Goal: Task Accomplishment & Management: Use online tool/utility

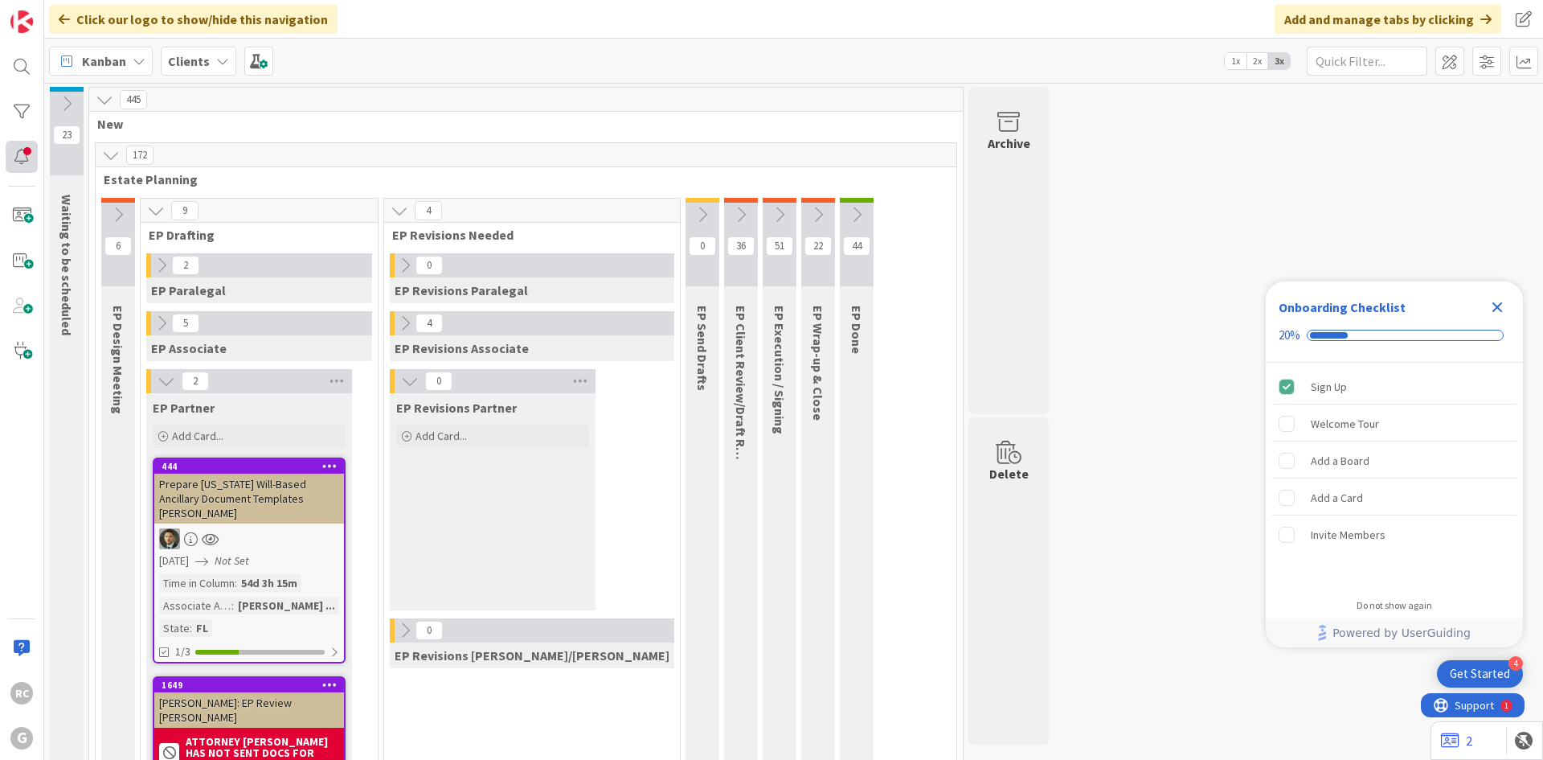
scroll to position [1768, 0]
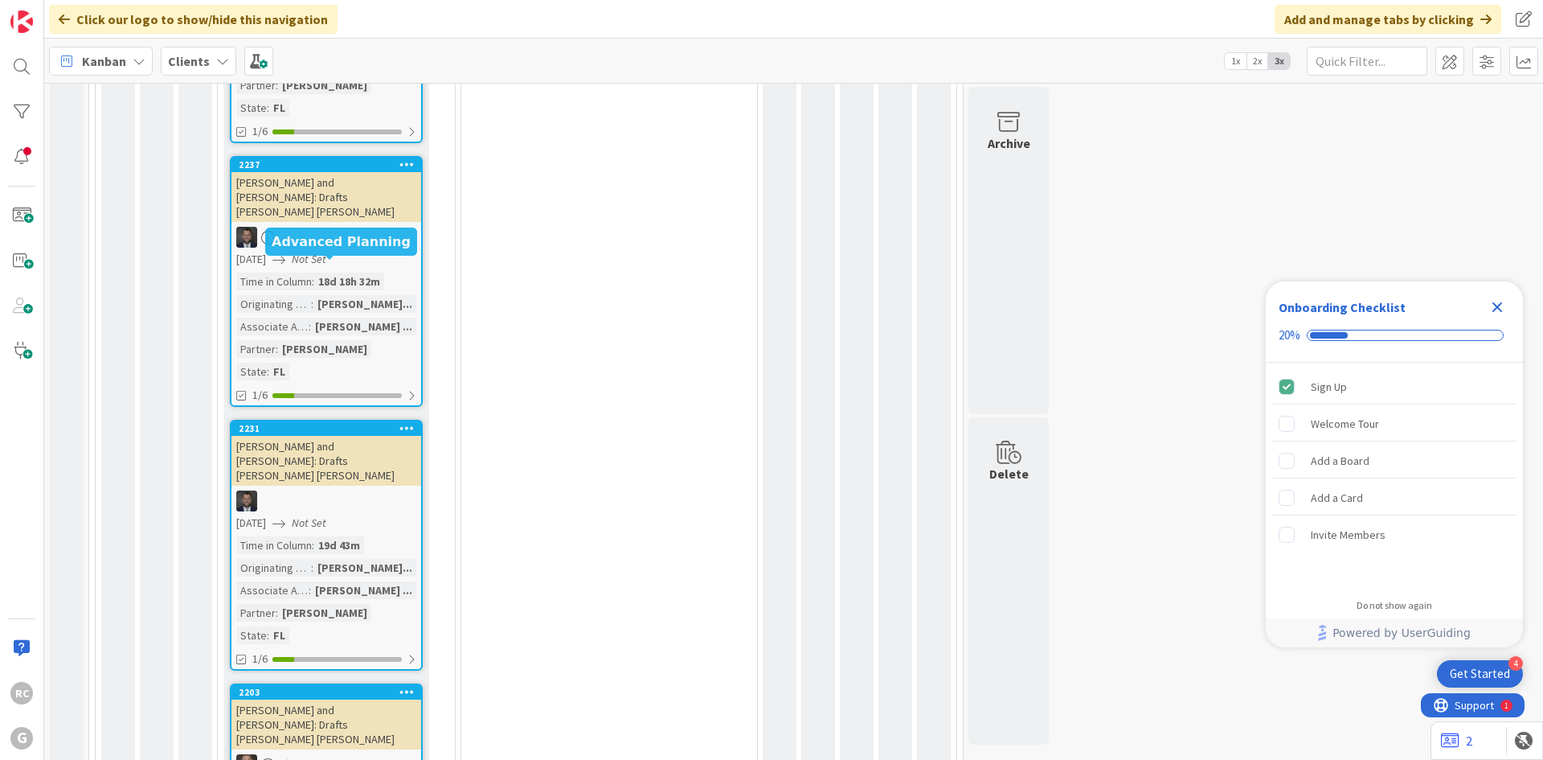
click at [298, 423] on div "2231" at bounding box center [330, 428] width 182 height 11
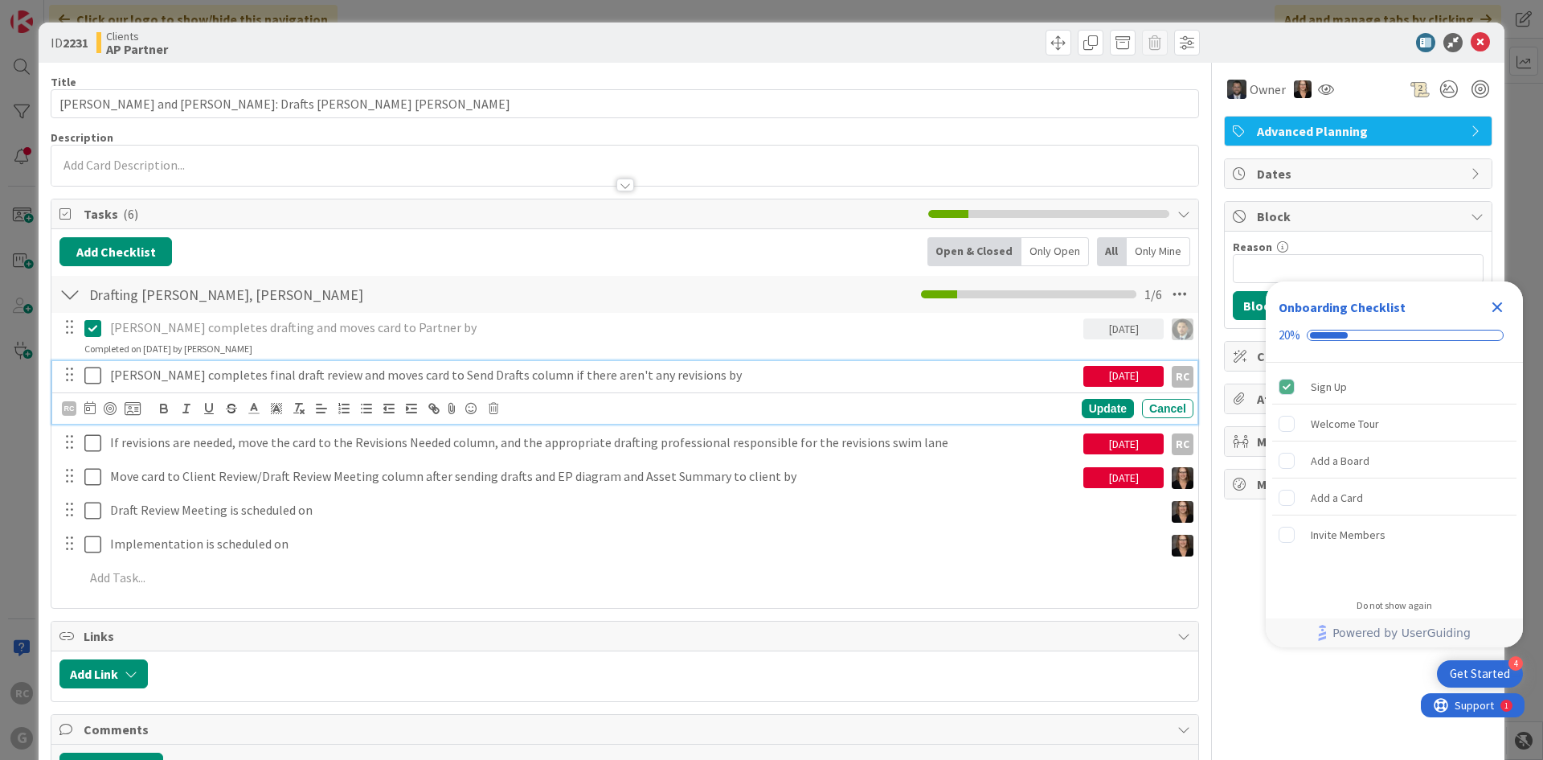
click at [93, 371] on icon at bounding box center [92, 375] width 17 height 19
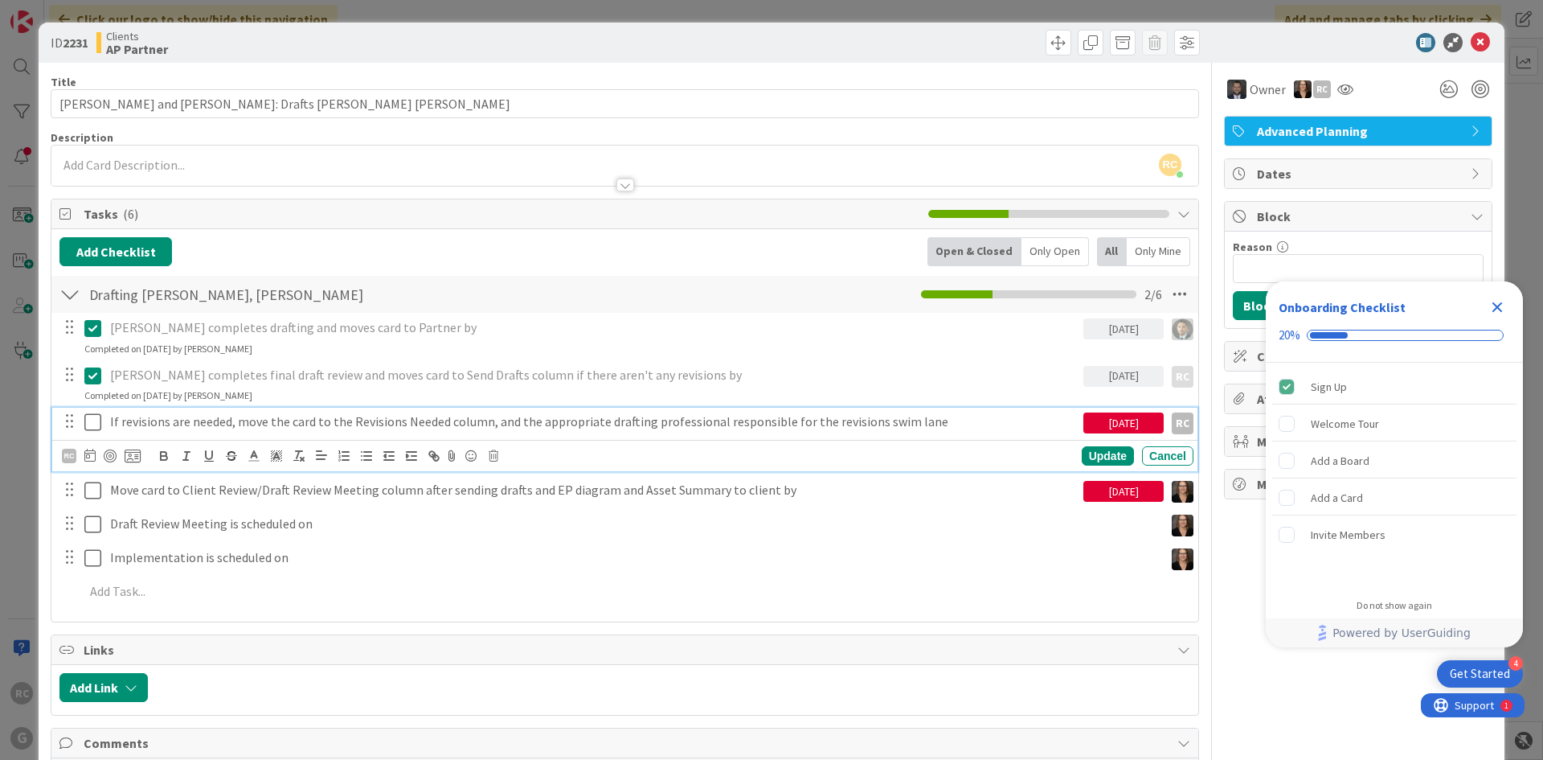
click at [265, 424] on p "If revisions are needed, move the card to the Revisions Needed column, and the …" at bounding box center [593, 421] width 967 height 18
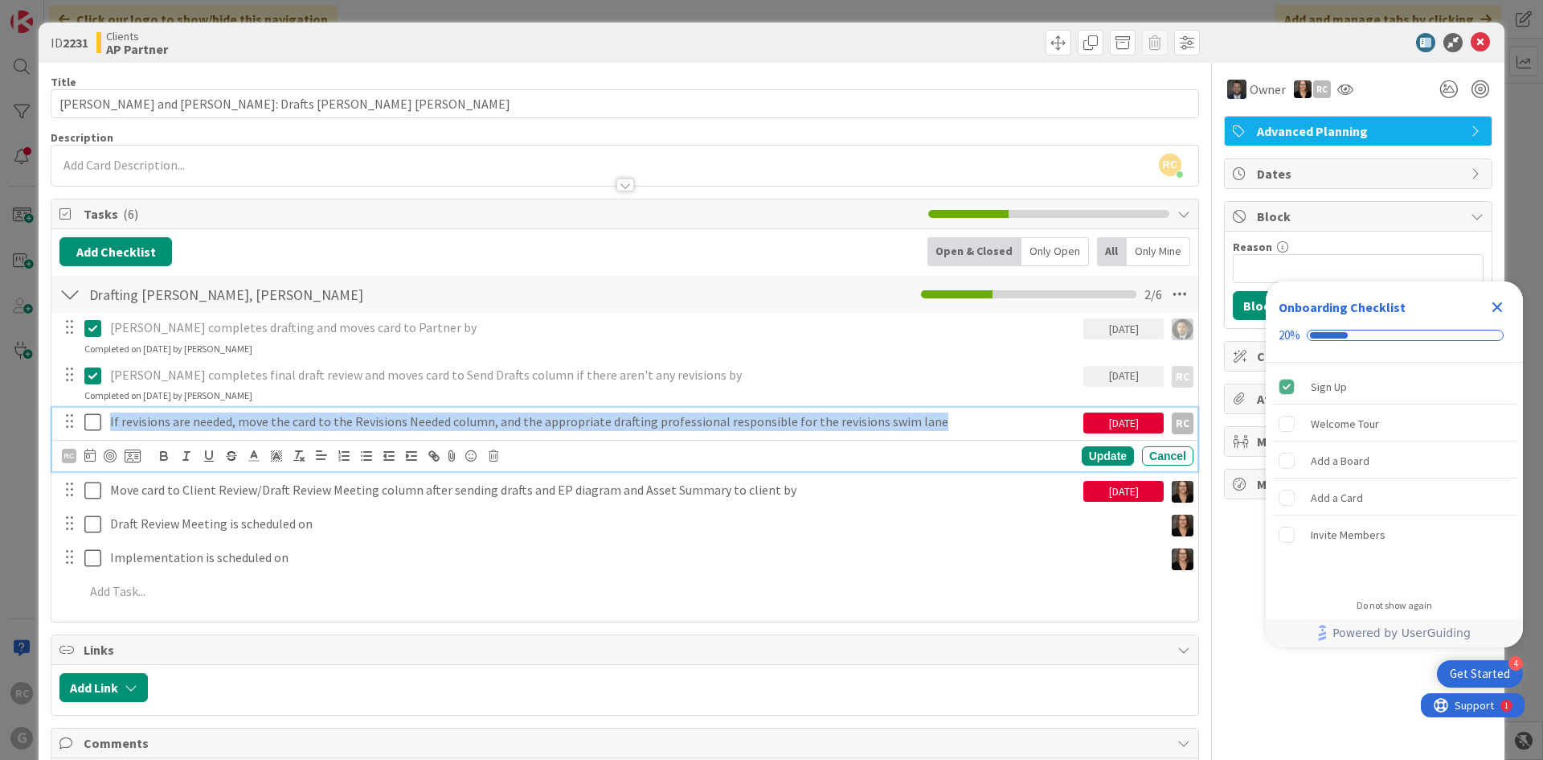
drag, startPoint x: 947, startPoint y: 421, endPoint x: 37, endPoint y: 399, distance: 910.1
click at [37, 399] on div "ID 2231 Clients AP Partner Title 48 / 128 [PERSON_NAME] and [PERSON_NAME]: Draf…" at bounding box center [771, 380] width 1543 height 760
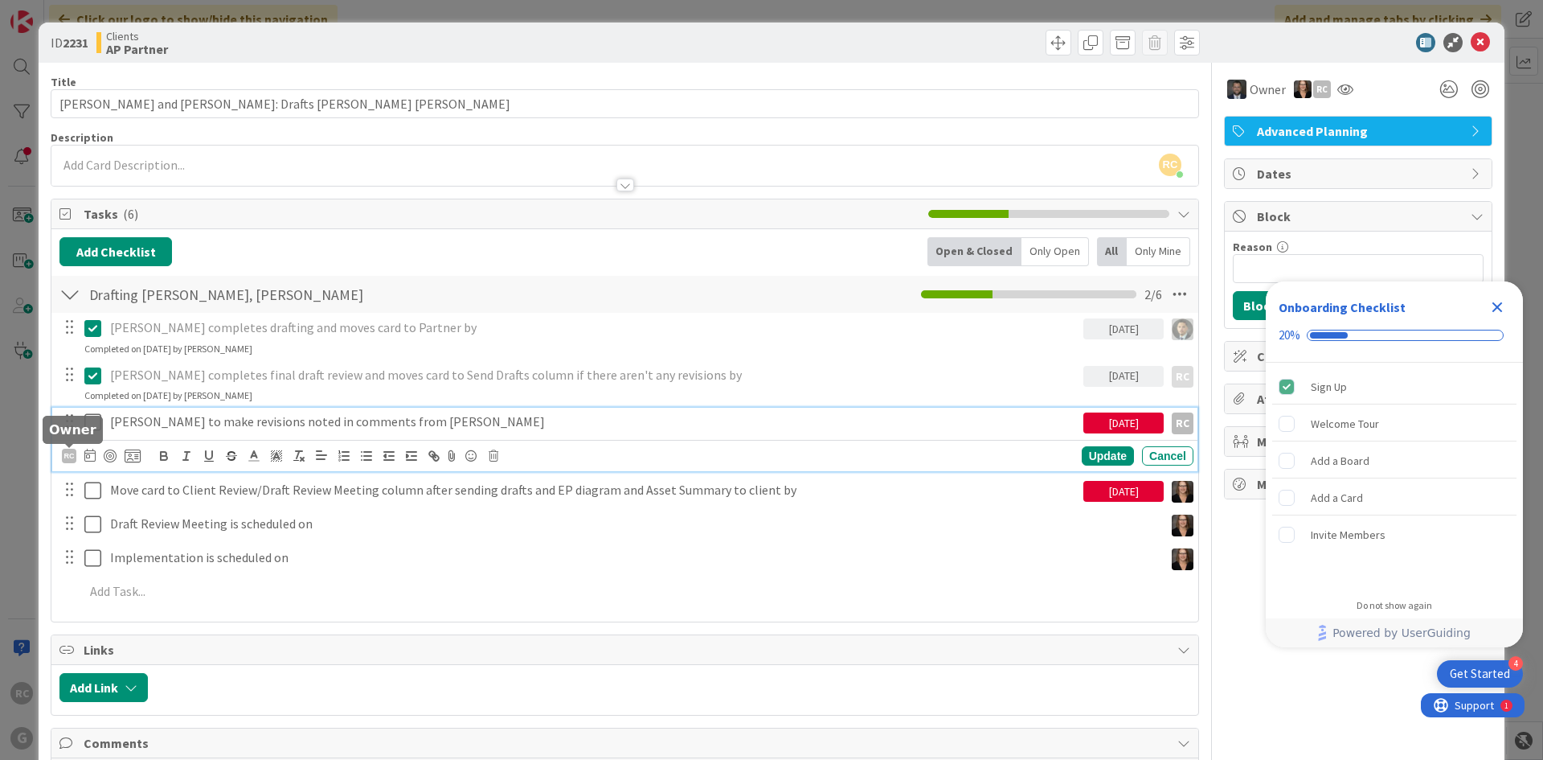
click at [69, 460] on div "RC" at bounding box center [69, 455] width 14 height 14
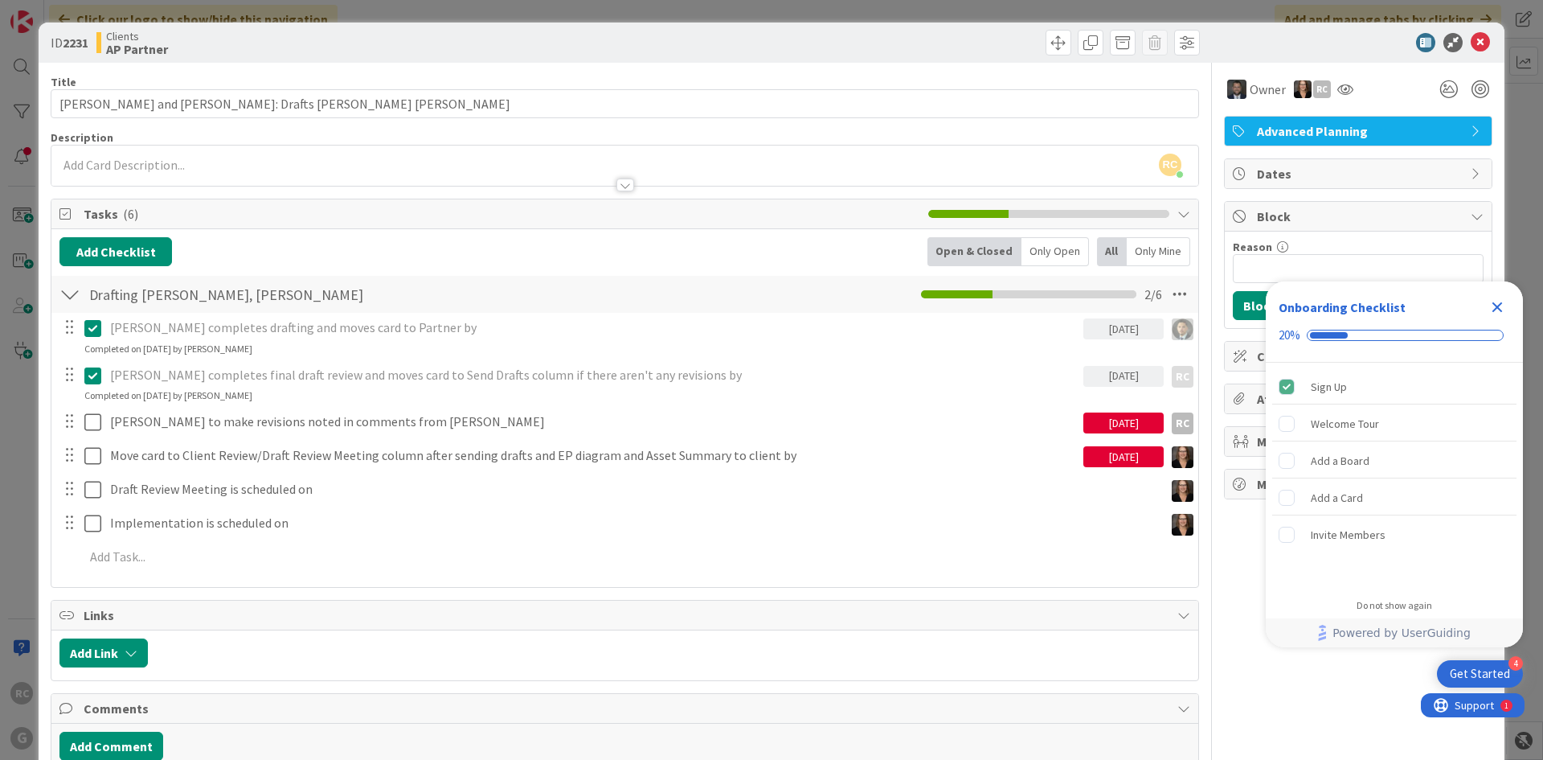
click at [0, 0] on icon at bounding box center [0, 0] width 0 height 0
click at [1471, 43] on icon at bounding box center [1480, 42] width 19 height 19
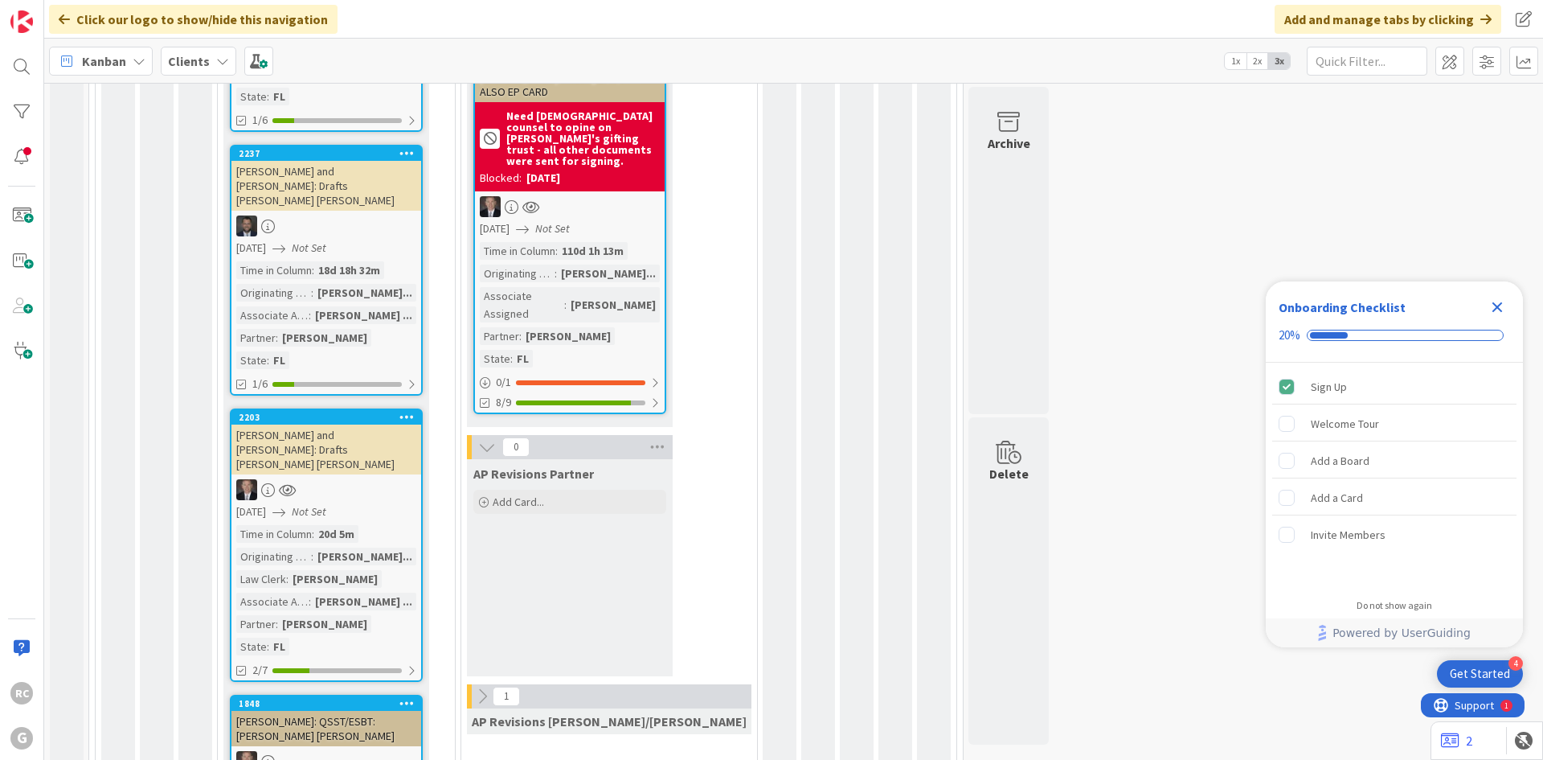
scroll to position [1775, 0]
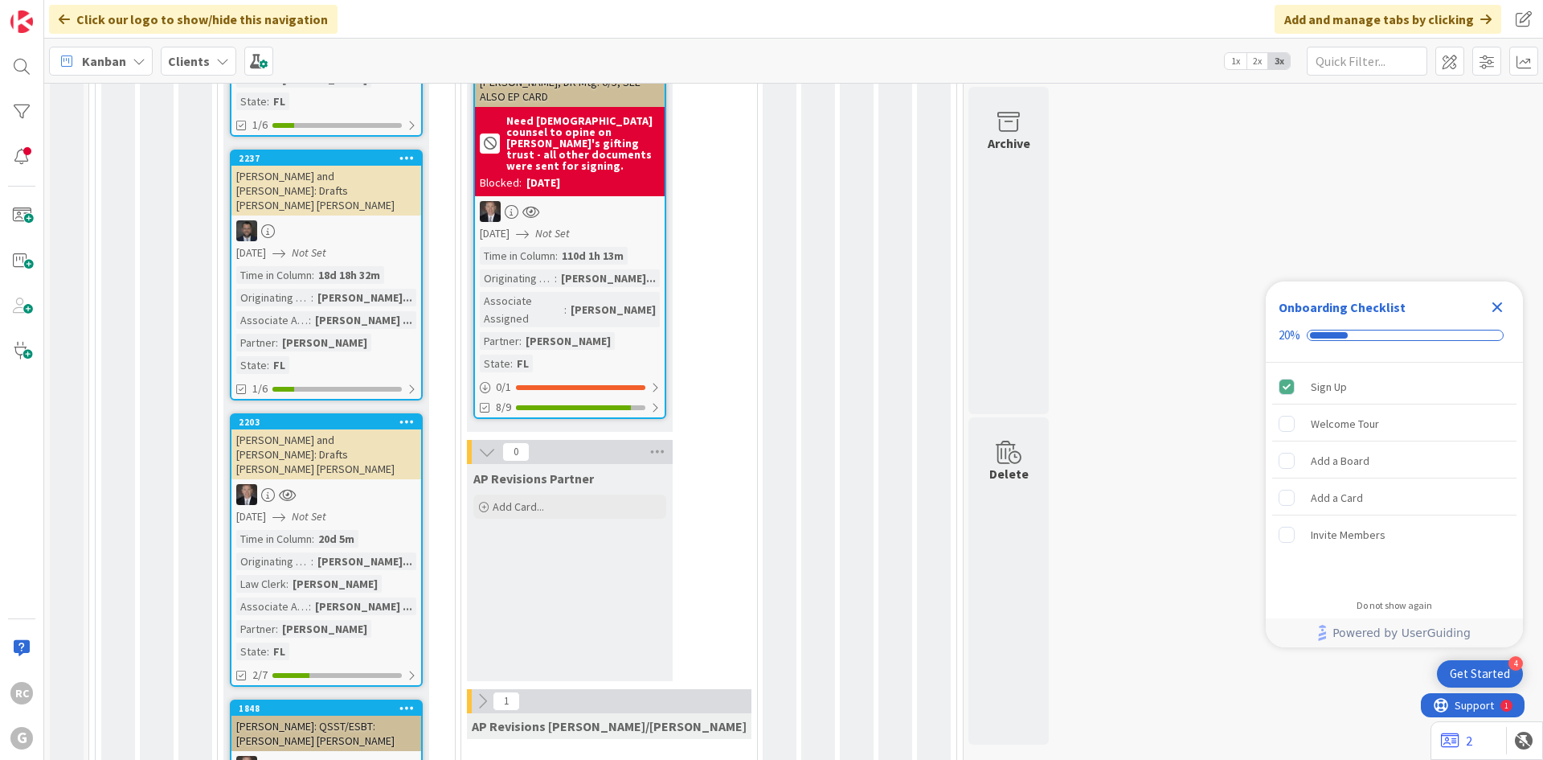
click at [328, 429] on div "[PERSON_NAME] and [PERSON_NAME]: Drafts [PERSON_NAME] [PERSON_NAME]" at bounding box center [326, 454] width 190 height 50
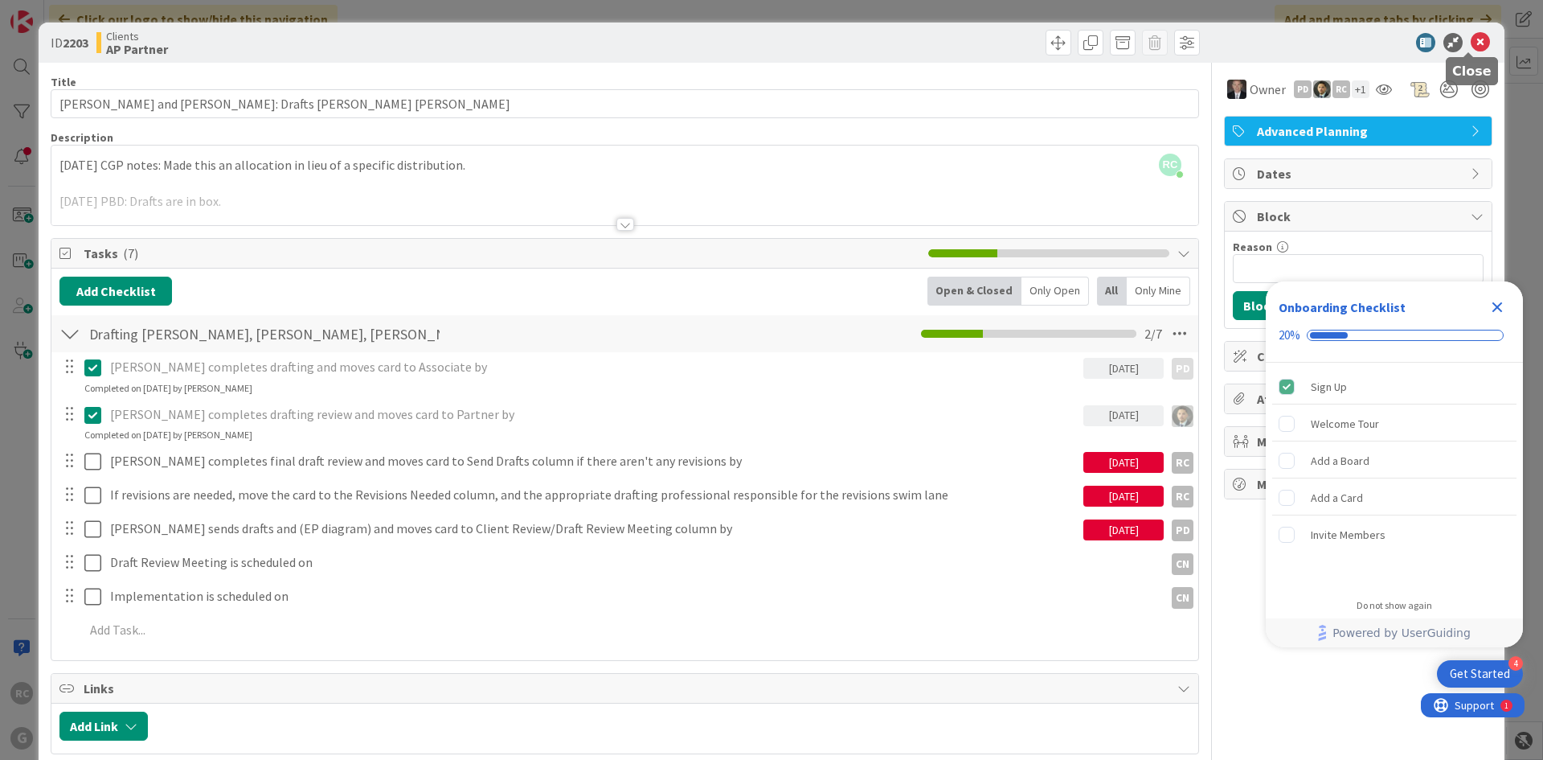
click at [1471, 43] on icon at bounding box center [1480, 42] width 19 height 19
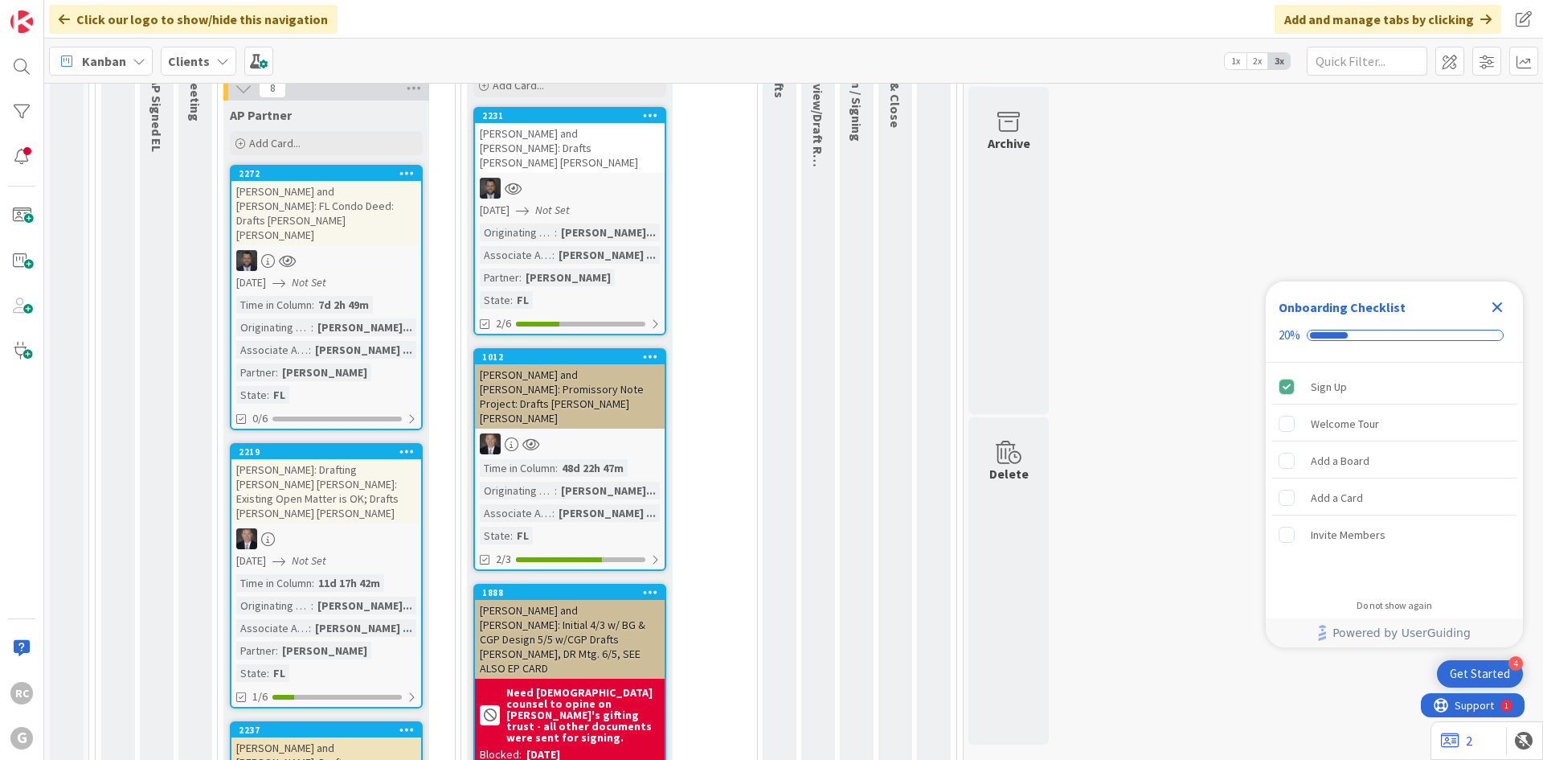
scroll to position [1291, 0]
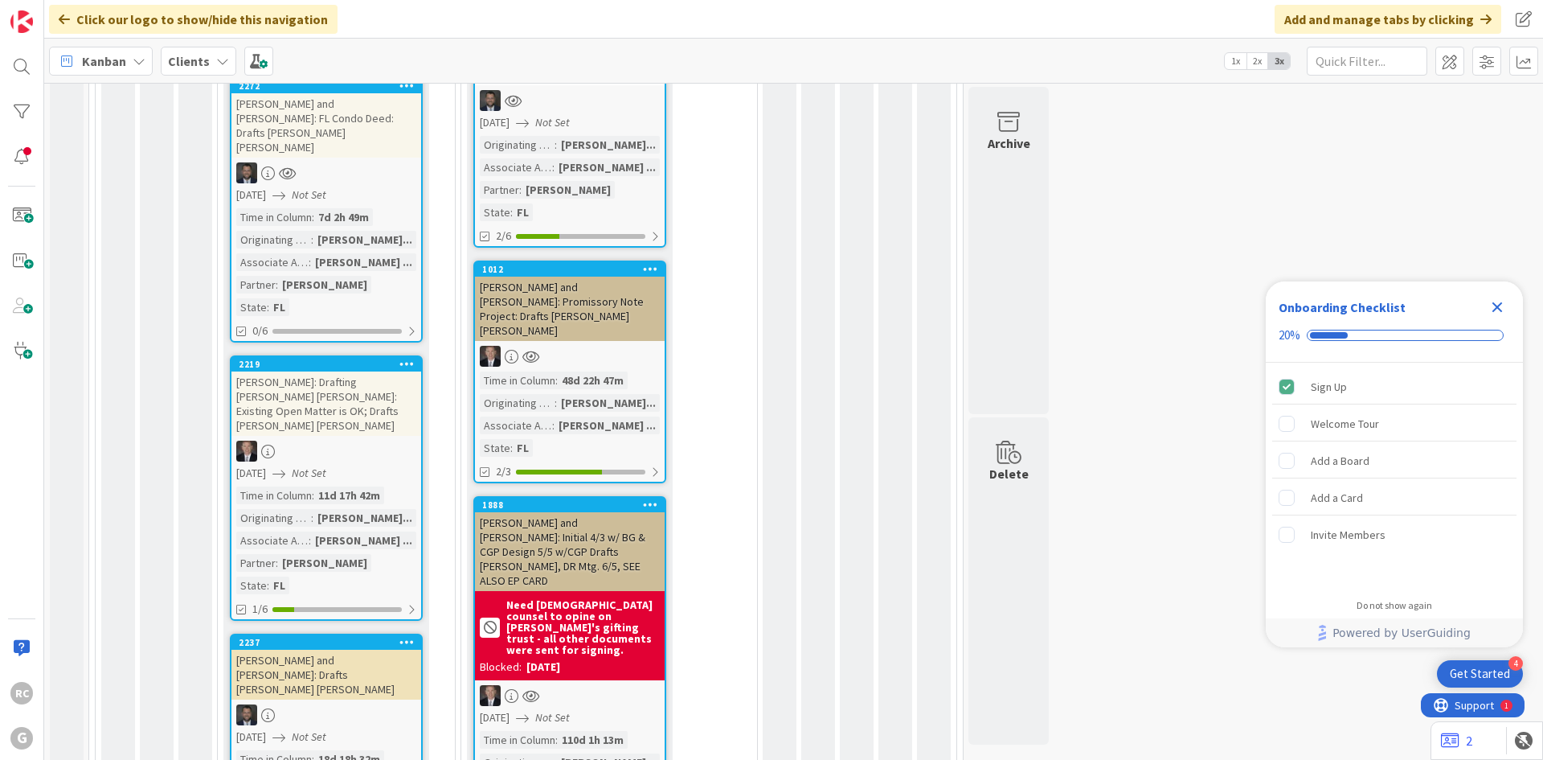
click at [296, 649] on div "[PERSON_NAME] and [PERSON_NAME]: Drafts [PERSON_NAME] [PERSON_NAME]" at bounding box center [326, 674] width 190 height 50
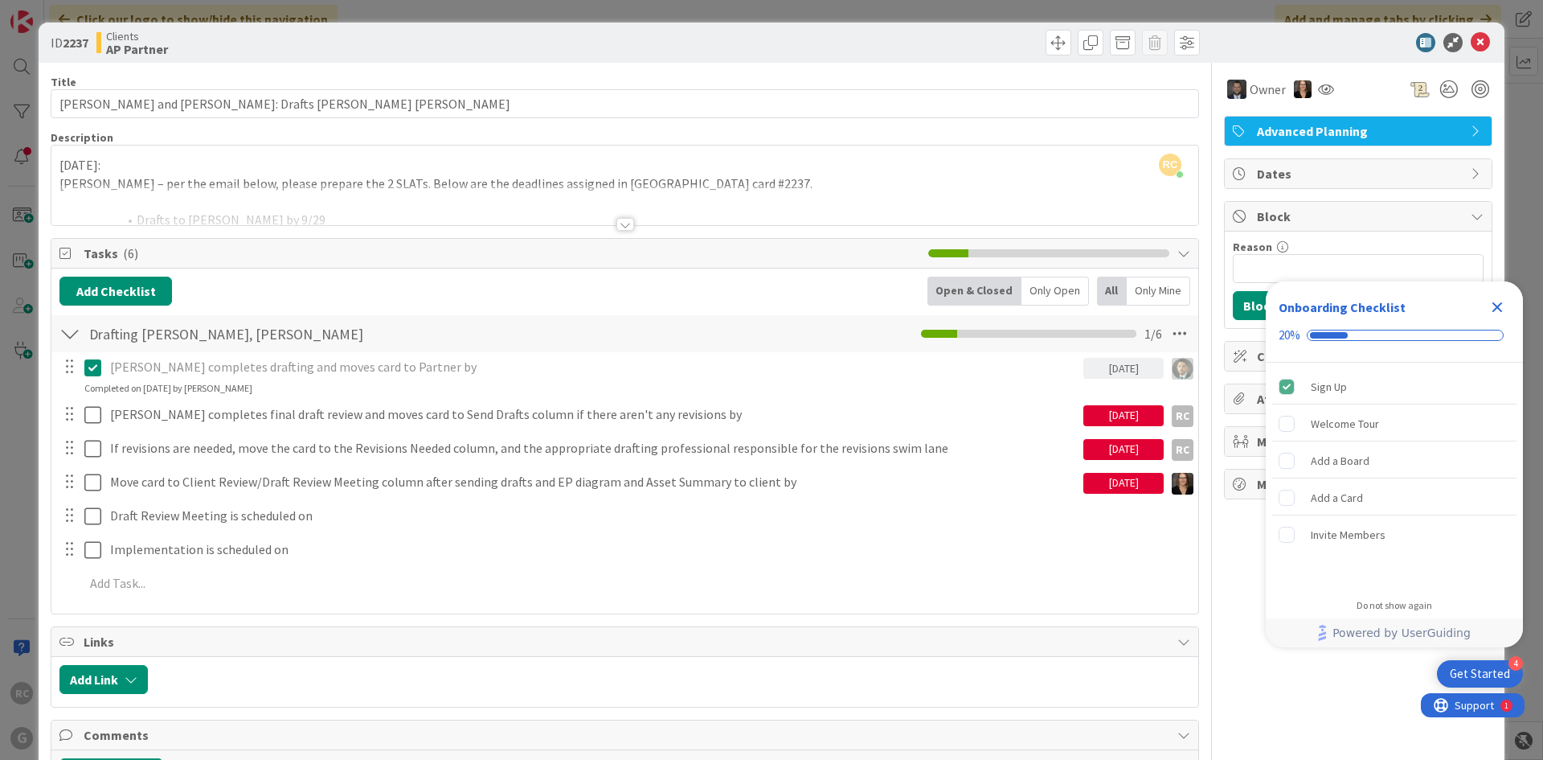
click at [619, 228] on div at bounding box center [625, 224] width 18 height 13
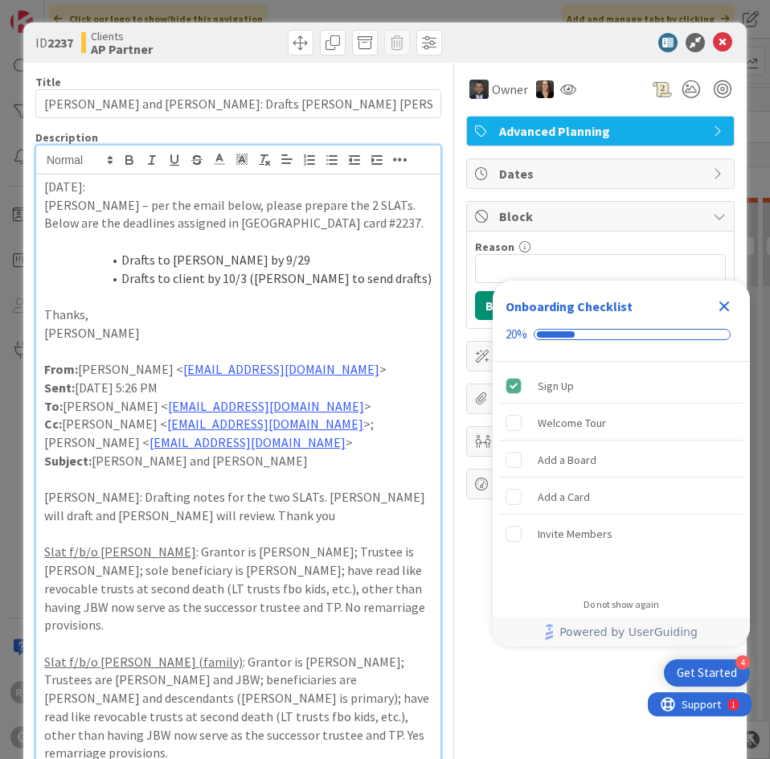
scroll to position [1291, 0]
